Goal: Communication & Community: Answer question/provide support

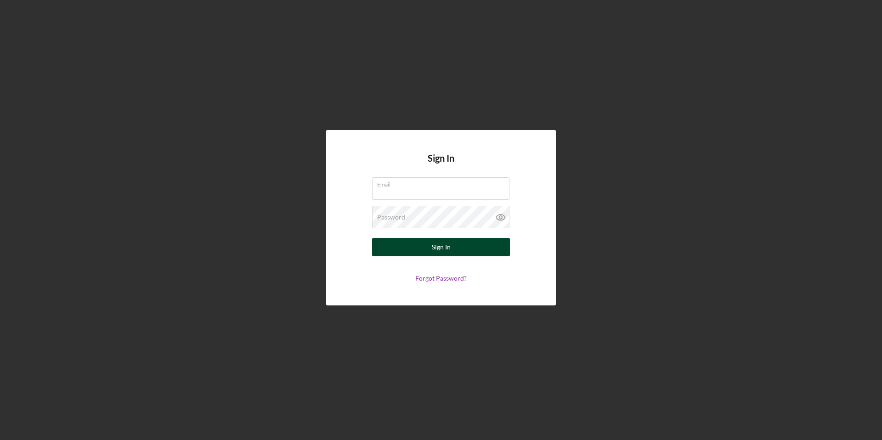
type input "SJR.GTMARKETING@GMAIL.COM"
click at [462, 250] on button "Sign In" at bounding box center [441, 247] width 138 height 18
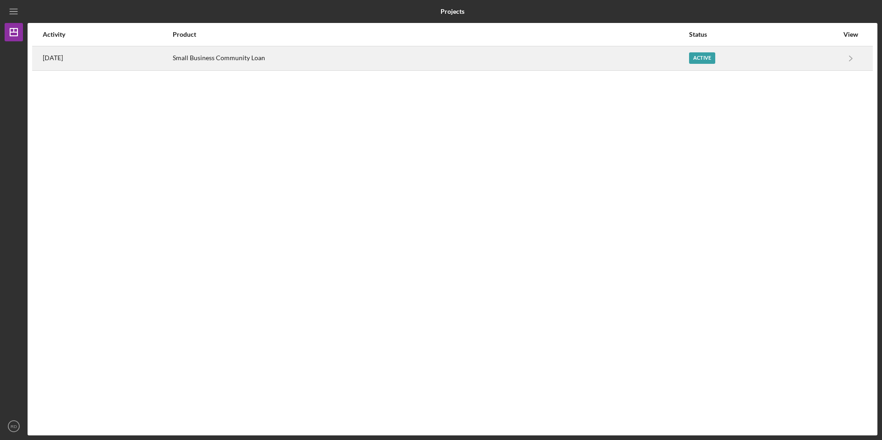
click at [705, 56] on div "Active" at bounding box center [702, 57] width 26 height 11
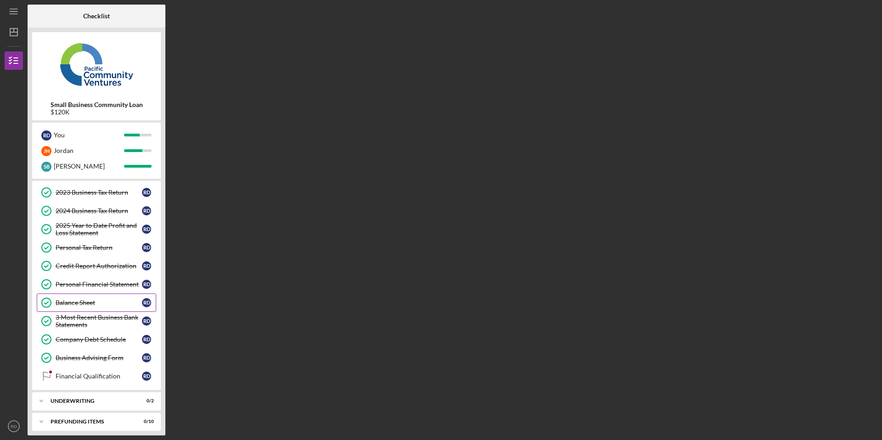
scroll to position [79, 0]
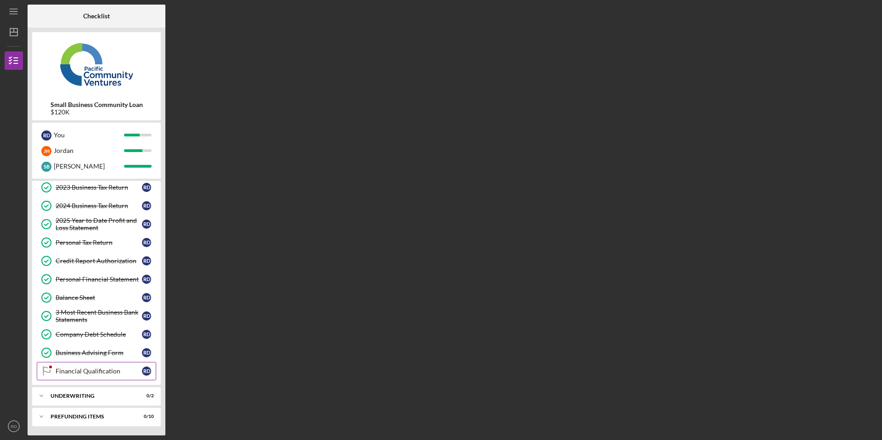
click at [110, 374] on div "Financial Qualification" at bounding box center [99, 370] width 86 height 7
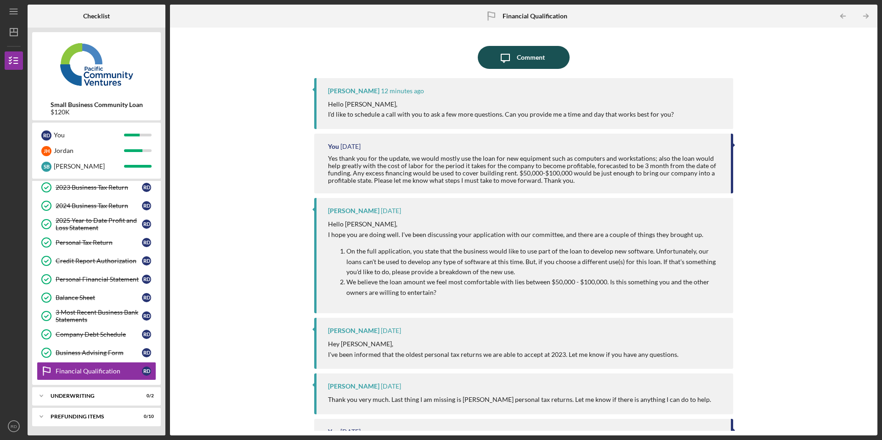
click at [554, 57] on button "Icon/Message Comment" at bounding box center [524, 57] width 92 height 23
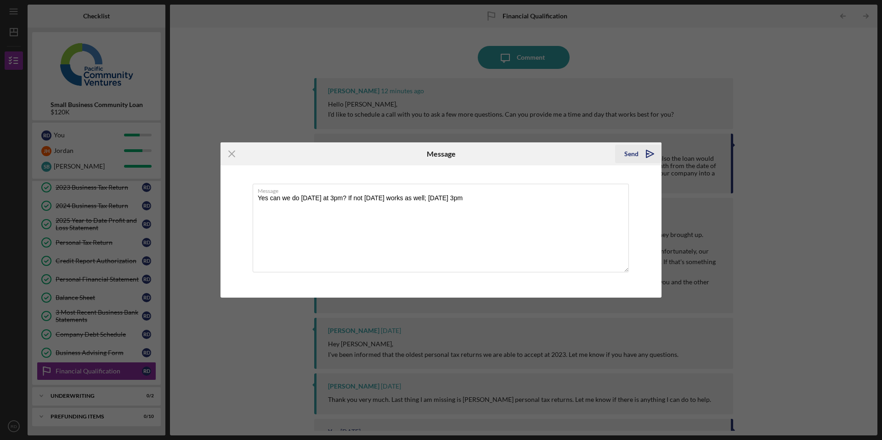
type textarea "Yes can we do [DATE] at 3pm? If not [DATE] works as well; [DATE] 3pm"
click at [637, 152] on div "Send" at bounding box center [631, 154] width 14 height 18
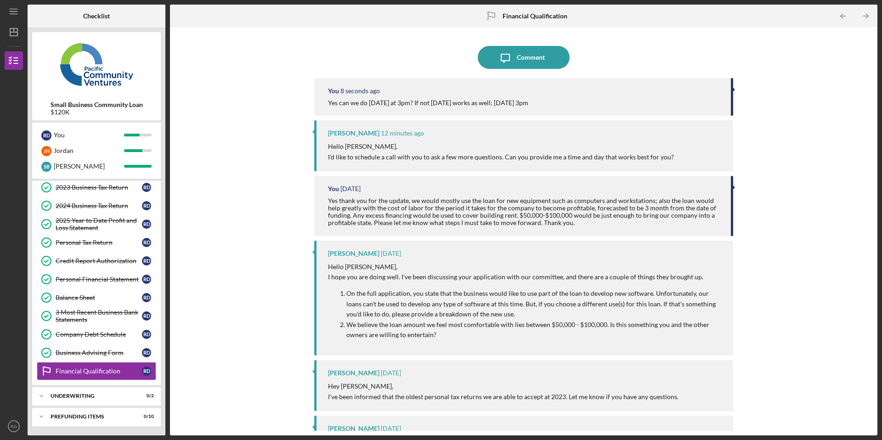
click at [553, 101] on div "Yes can we do [DATE] at 3pm? If not [DATE] works as well; [DATE] 3pm" at bounding box center [524, 102] width 393 height 7
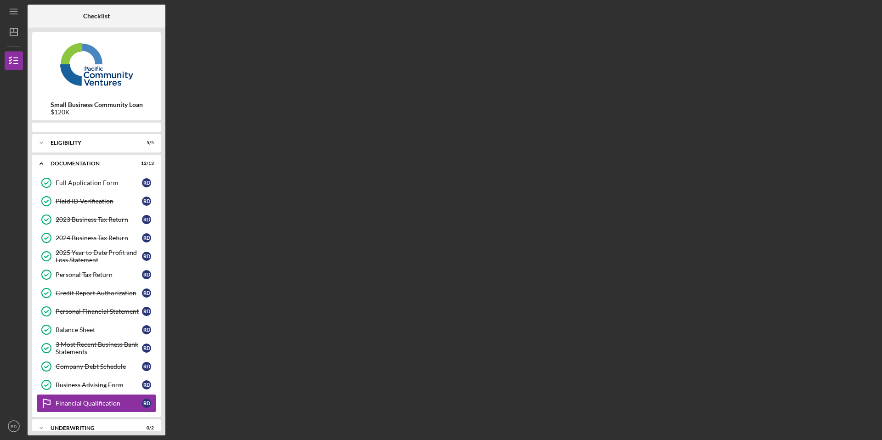
scroll to position [32, 0]
